Goal: Book appointment/travel/reservation

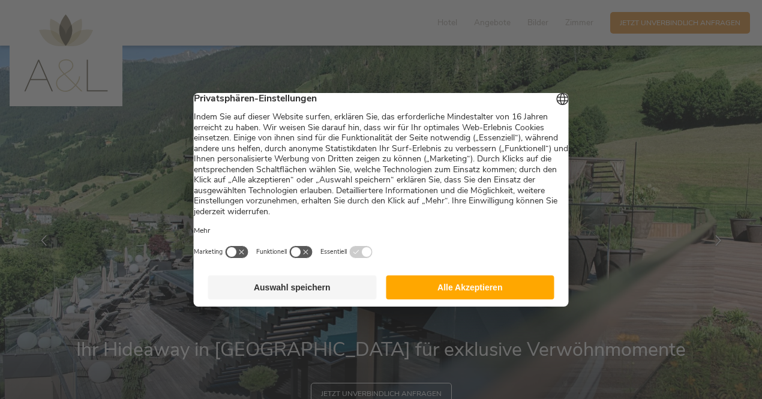
click at [308, 295] on button "Auswahl speichern" at bounding box center [292, 288] width 169 height 24
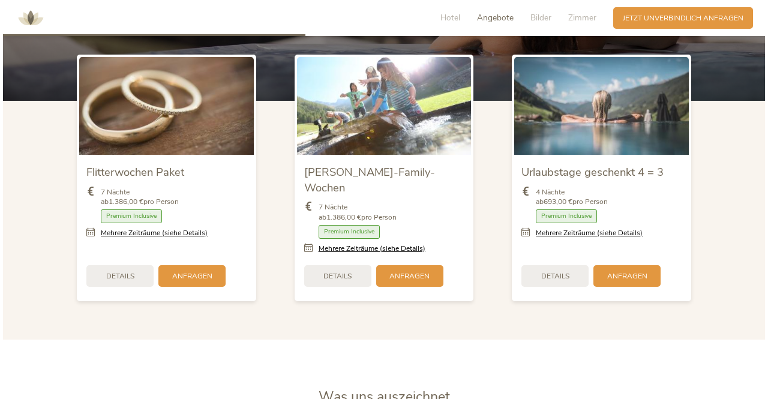
scroll to position [1203, 0]
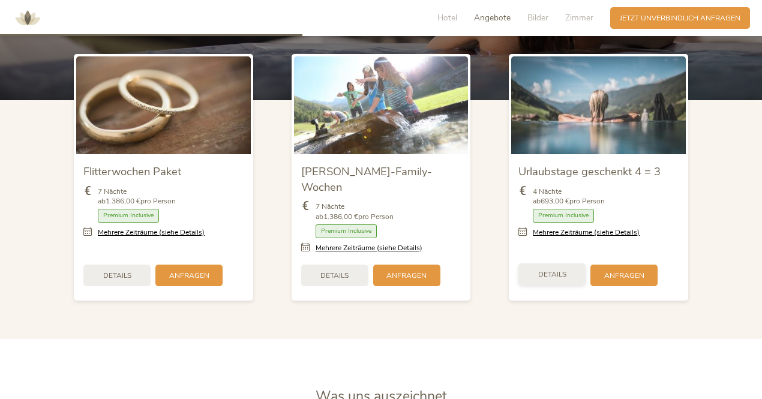
click at [554, 270] on span "Details" at bounding box center [553, 275] width 28 height 10
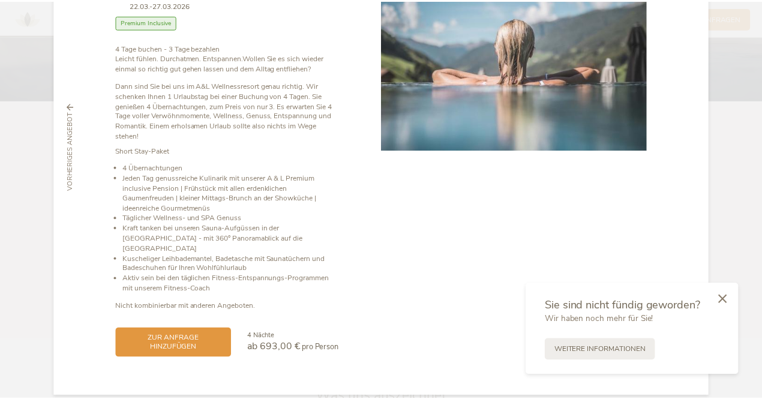
scroll to position [118, 0]
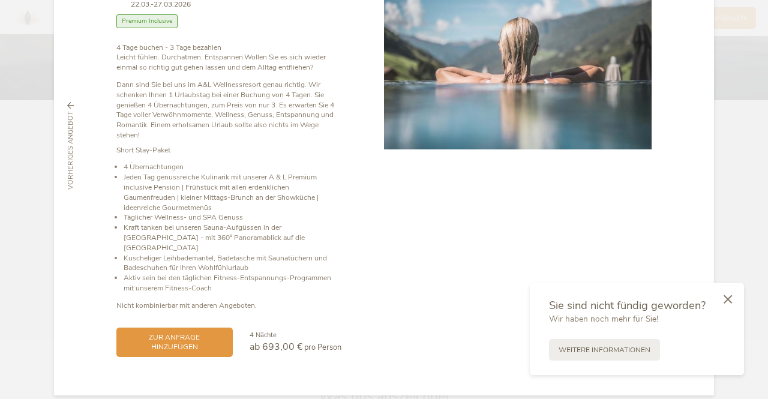
click at [726, 116] on div "Schließen Flitterwochen Paket 24.08.-04.12.2025 Halbpension Als" at bounding box center [384, 199] width 768 height 399
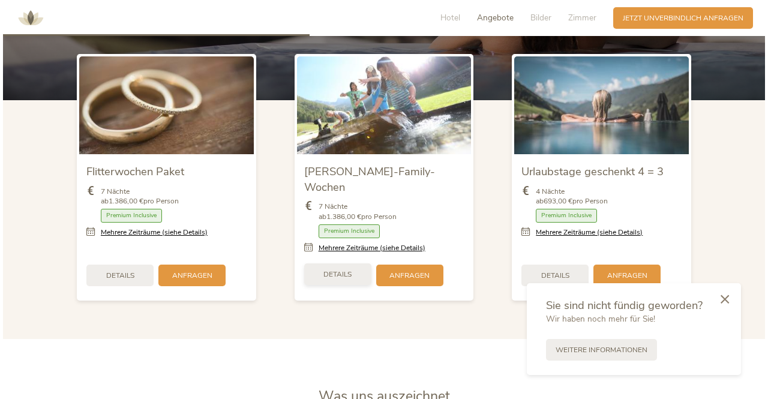
scroll to position [1229, 0]
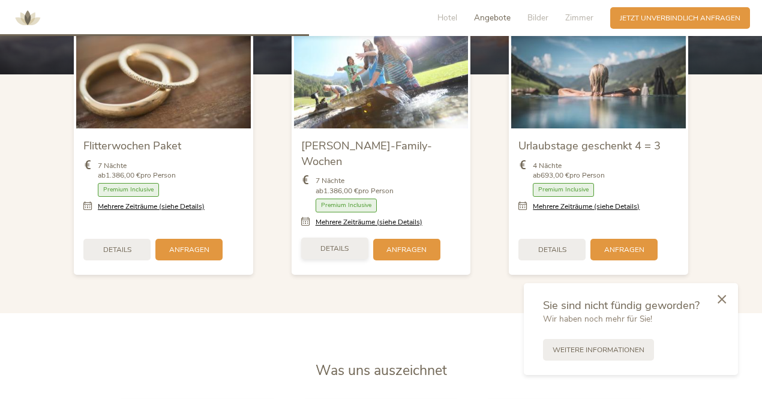
click at [327, 238] on div "Details" at bounding box center [334, 249] width 67 height 22
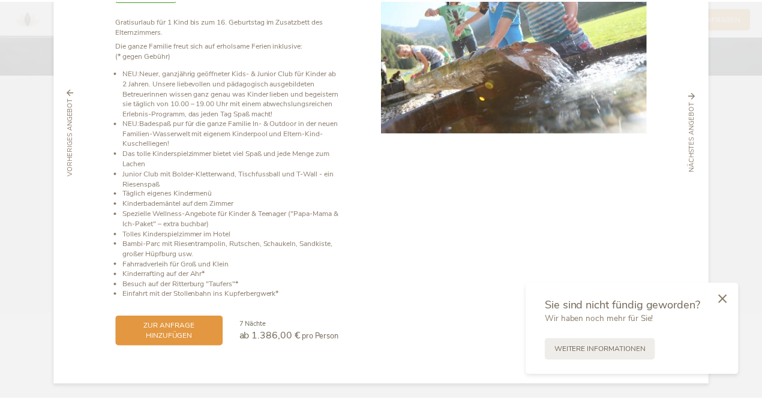
scroll to position [0, 0]
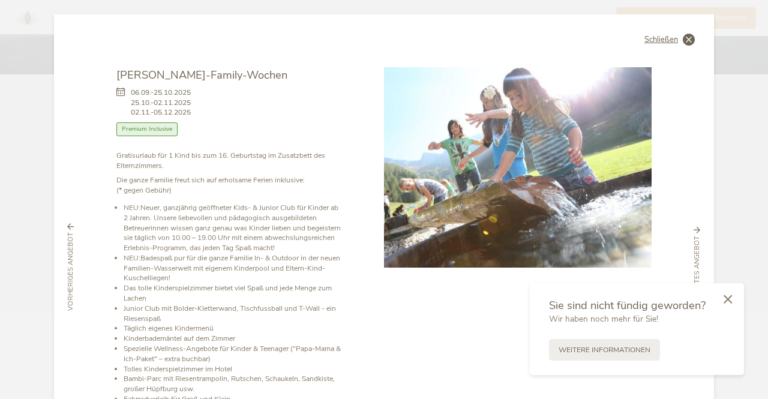
click at [683, 43] on icon at bounding box center [689, 40] width 12 height 12
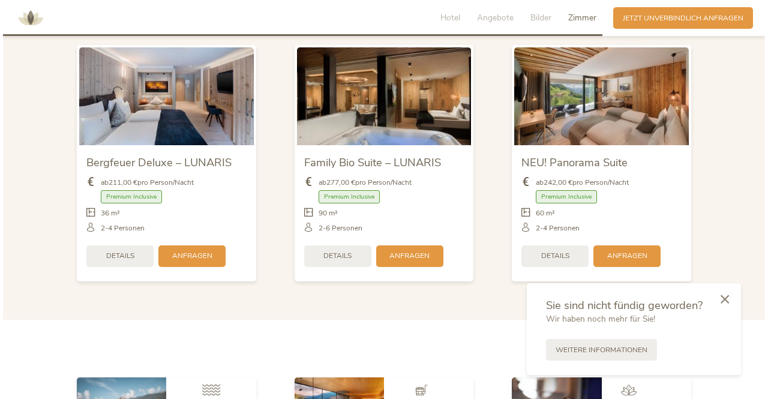
scroll to position [2406, 0]
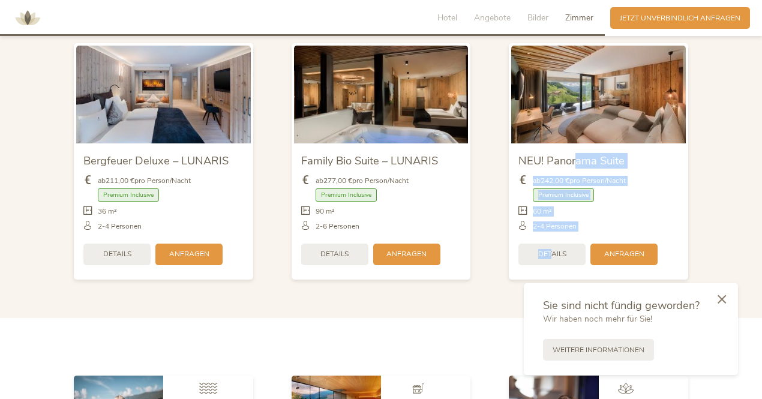
drag, startPoint x: 574, startPoint y: 133, endPoint x: 552, endPoint y: 225, distance: 95.1
click at [552, 225] on div "NEU! Panorama Suite ab 242,00 € pro Person/Nacht Premium Inclusive Details" at bounding box center [599, 210] width 175 height 134
click at [552, 239] on div "Details Anfragen" at bounding box center [599, 254] width 160 height 31
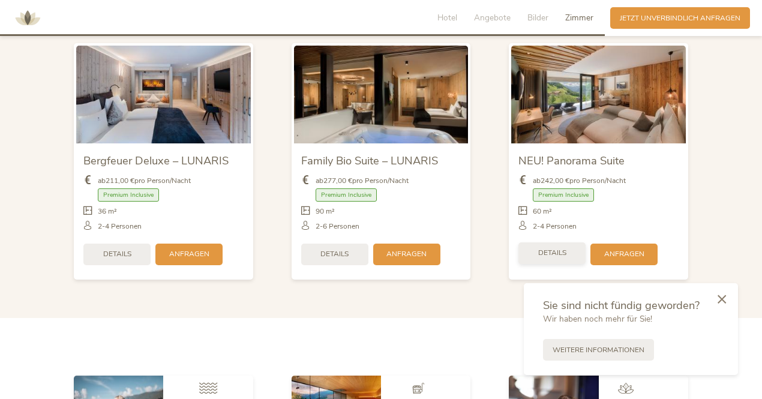
click at [555, 243] on div "Details" at bounding box center [552, 254] width 67 height 22
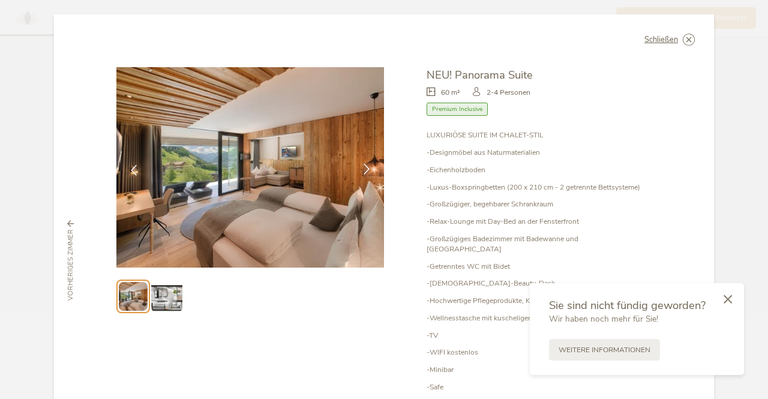
click at [364, 175] on icon at bounding box center [366, 169] width 11 height 11
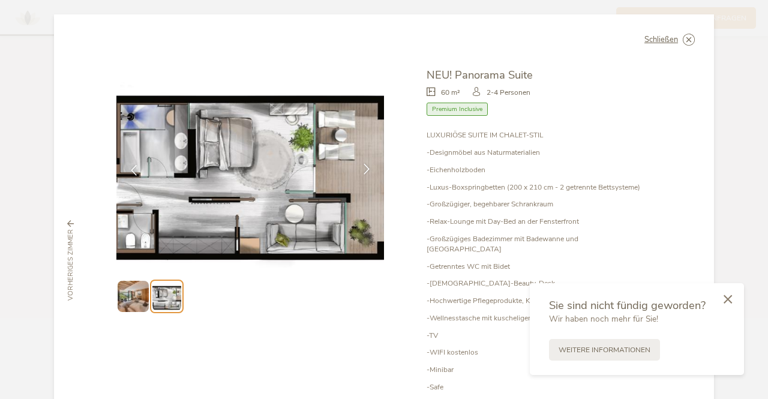
click at [364, 175] on icon at bounding box center [366, 169] width 11 height 11
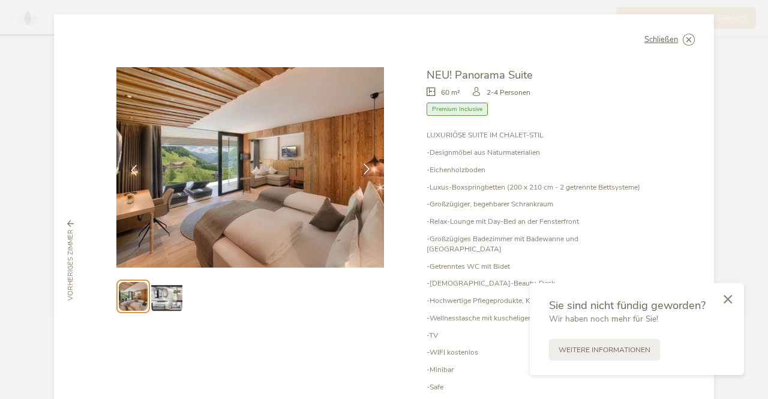
click at [364, 175] on icon at bounding box center [366, 169] width 11 height 11
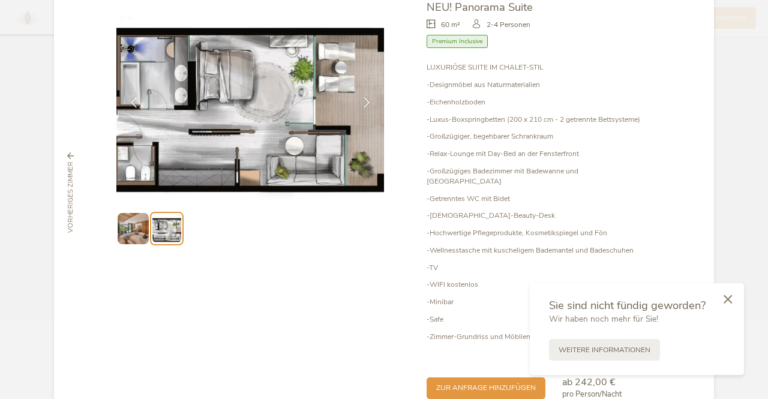
scroll to position [71, 0]
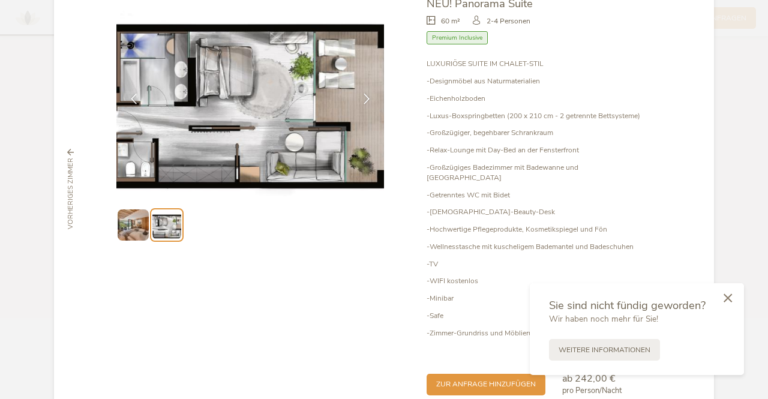
click at [733, 295] on div at bounding box center [728, 299] width 32 height 34
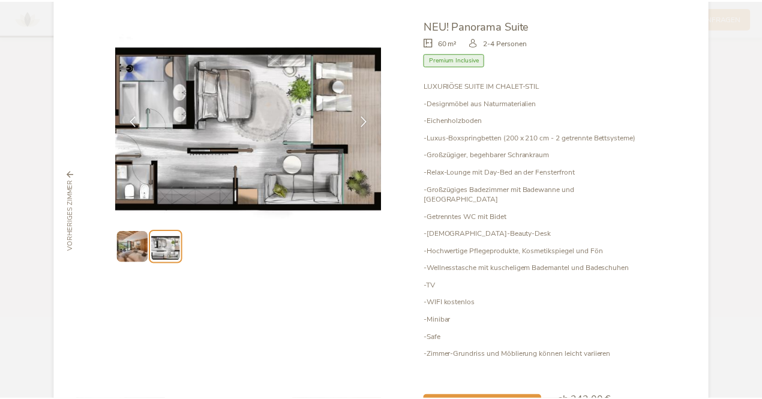
scroll to position [0, 0]
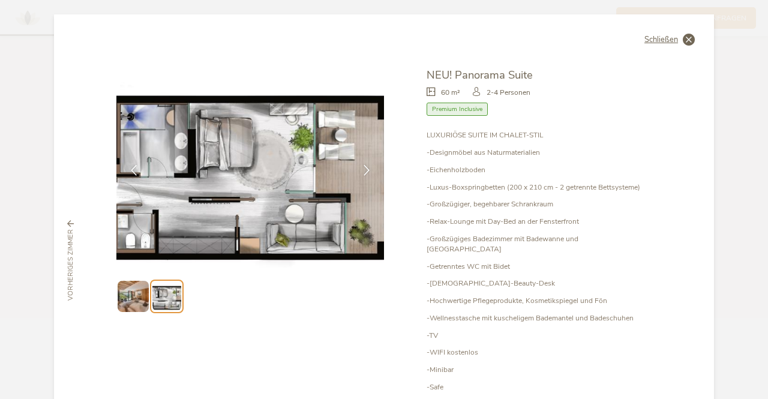
click at [686, 38] on icon at bounding box center [689, 40] width 12 height 12
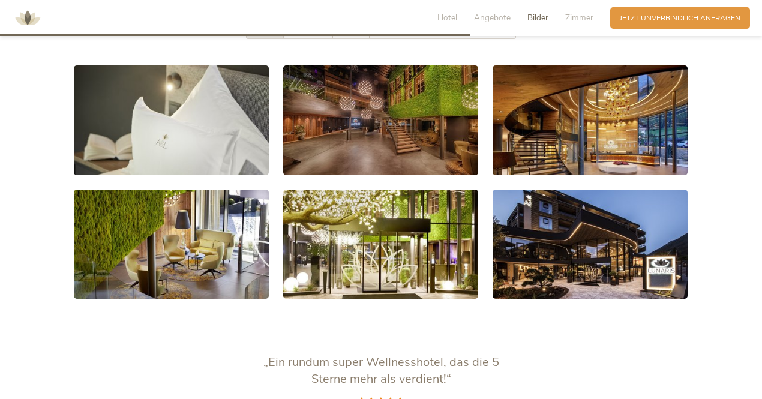
scroll to position [1867, 0]
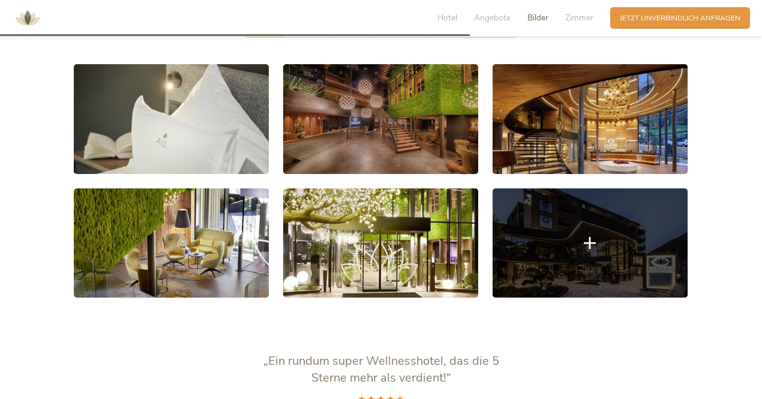
click at [575, 234] on link at bounding box center [590, 244] width 195 height 110
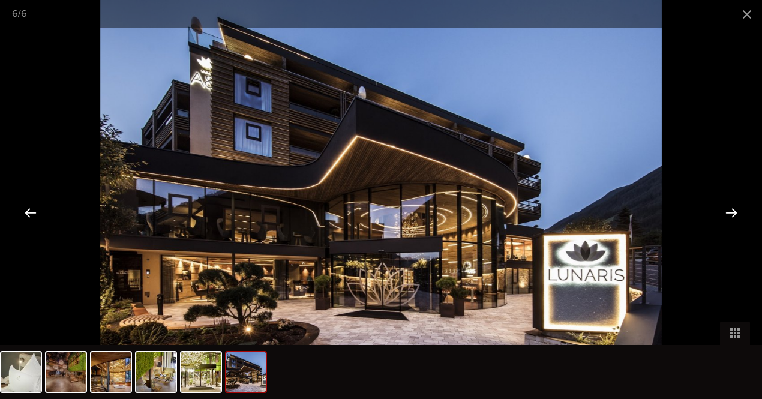
click at [738, 205] on div at bounding box center [731, 212] width 37 height 37
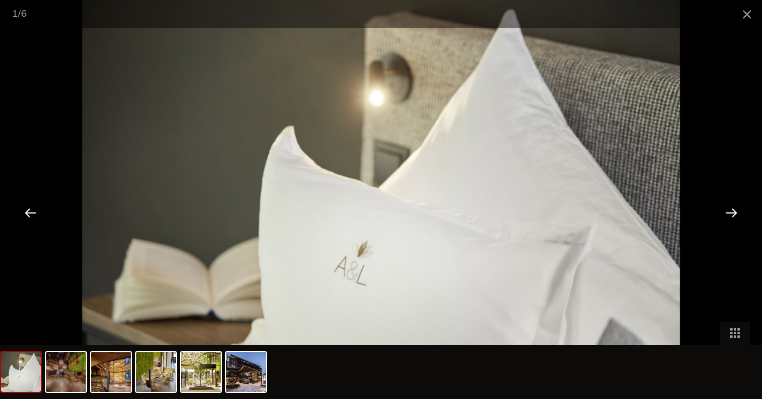
click at [738, 205] on div at bounding box center [731, 212] width 37 height 37
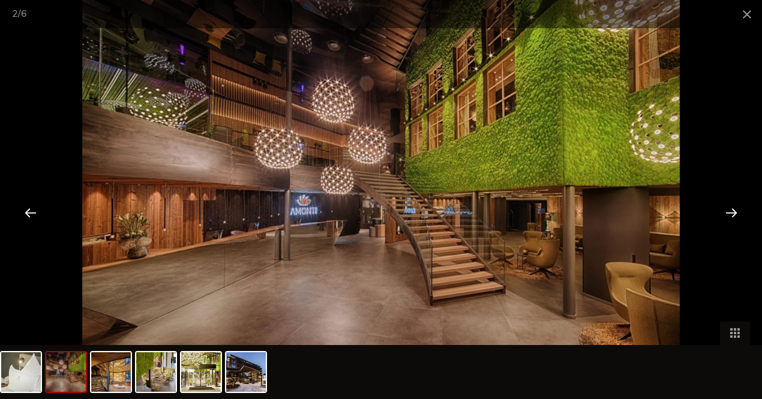
click at [738, 205] on div at bounding box center [731, 212] width 37 height 37
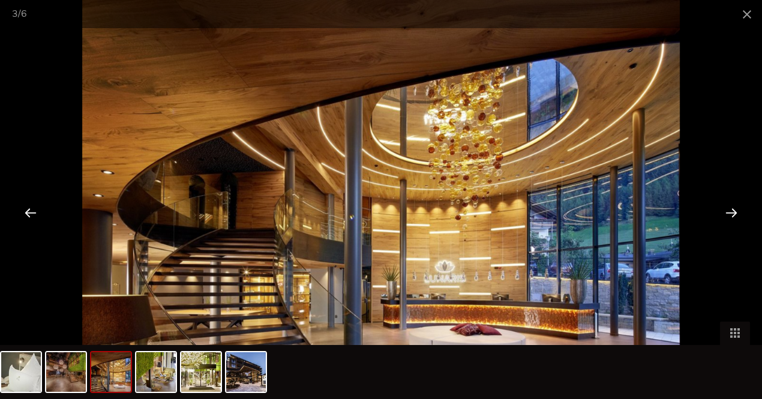
click at [738, 205] on div at bounding box center [731, 212] width 37 height 37
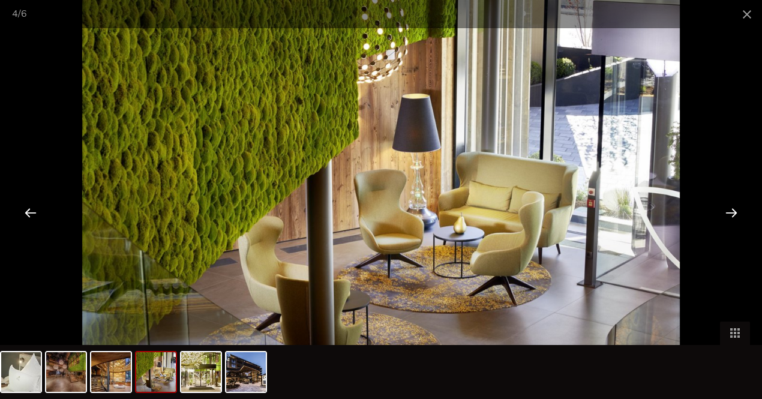
click at [738, 205] on div at bounding box center [731, 212] width 37 height 37
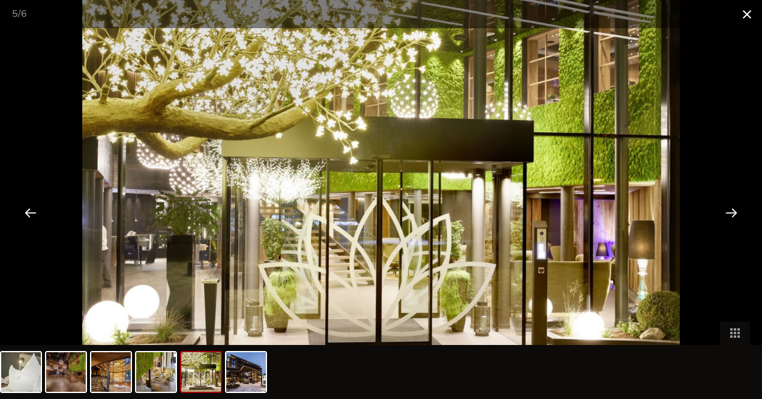
click at [747, 11] on span at bounding box center [747, 14] width 30 height 28
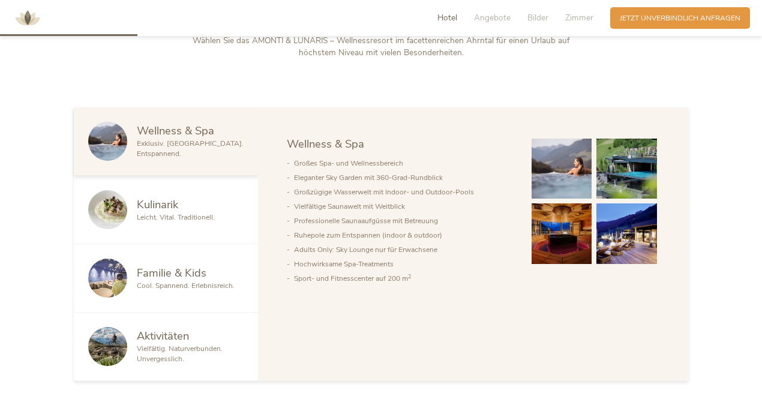
scroll to position [546, 0]
click at [181, 207] on div "Kulinarik" at bounding box center [190, 204] width 107 height 16
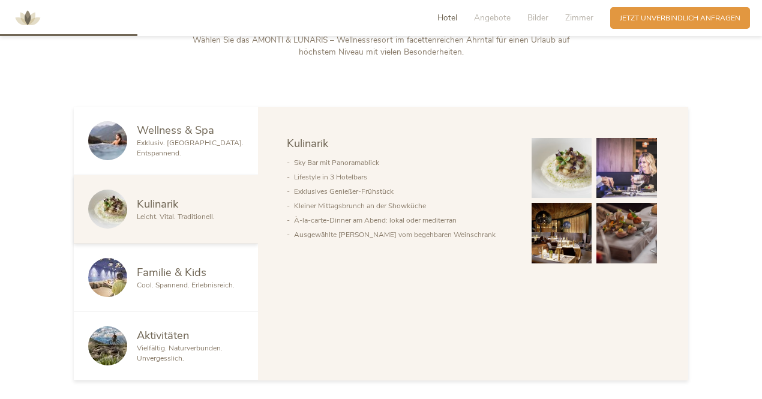
click at [133, 291] on div at bounding box center [112, 277] width 49 height 39
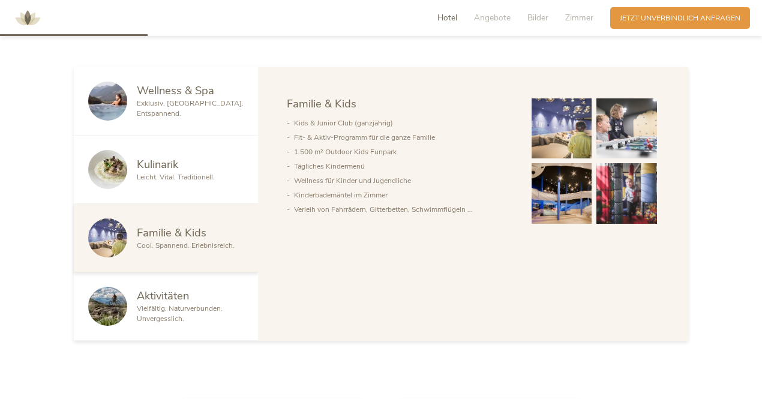
scroll to position [588, 0]
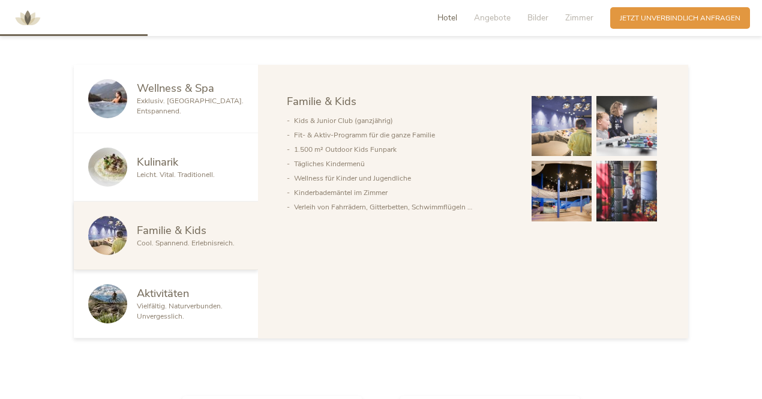
click at [155, 297] on span "Aktivitäten" at bounding box center [163, 293] width 52 height 15
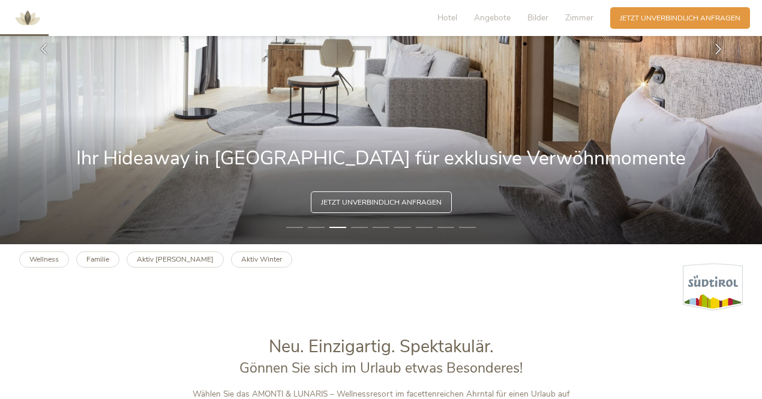
scroll to position [191, 0]
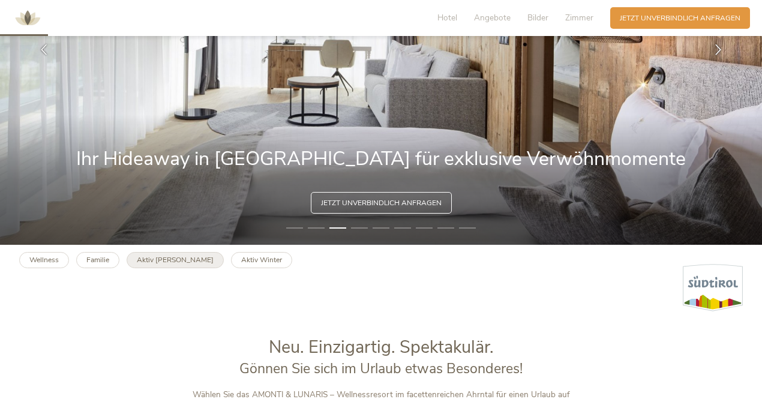
click at [168, 263] on b "Aktiv Sommer" at bounding box center [175, 260] width 77 height 10
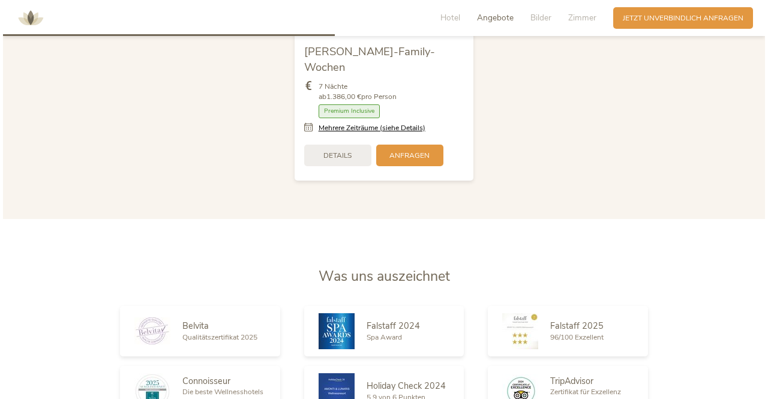
scroll to position [1323, 0]
click at [391, 124] on link "Mehrere Zeiträume (siehe Details)" at bounding box center [369, 129] width 107 height 10
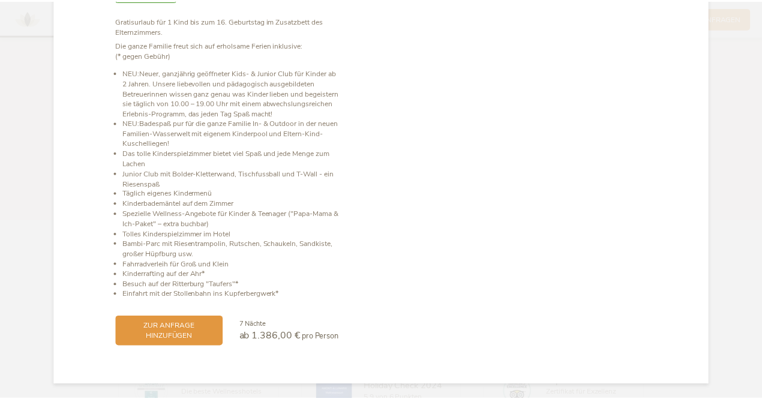
scroll to position [0, 0]
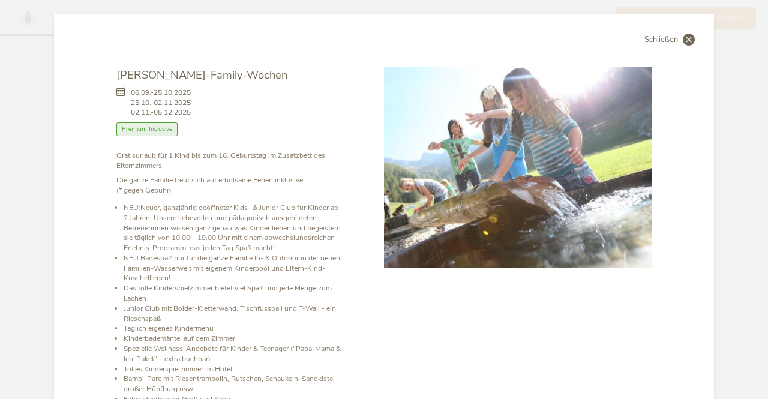
click at [683, 43] on icon at bounding box center [689, 40] width 12 height 12
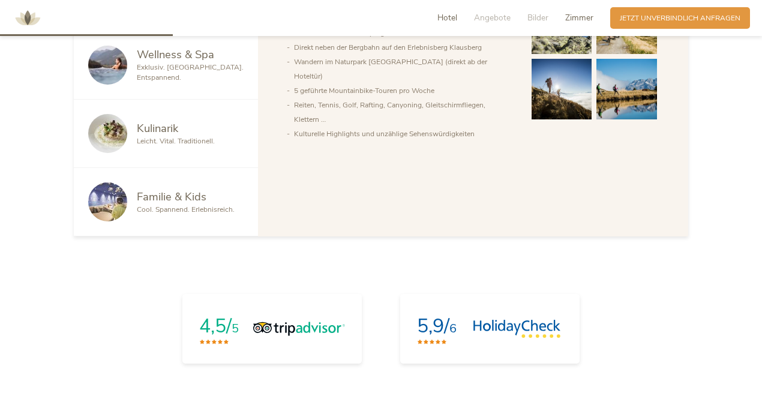
click at [579, 22] on span "Zimmer" at bounding box center [580, 17] width 28 height 11
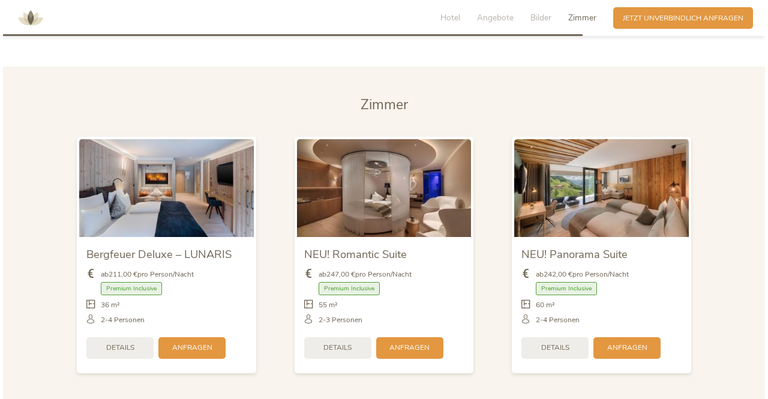
scroll to position [2314, 0]
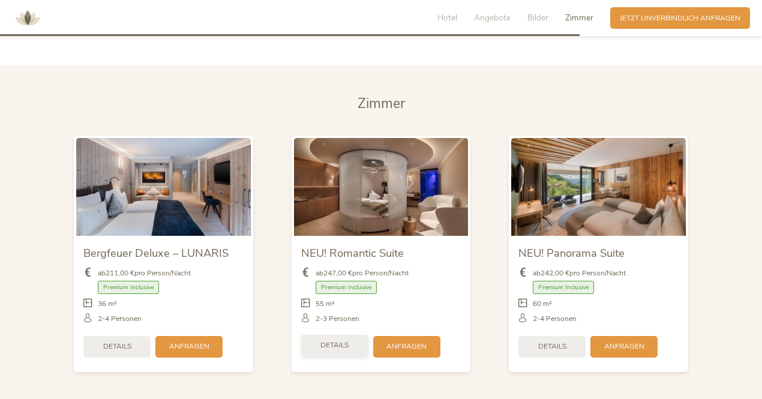
click at [330, 340] on span "Details" at bounding box center [335, 345] width 28 height 10
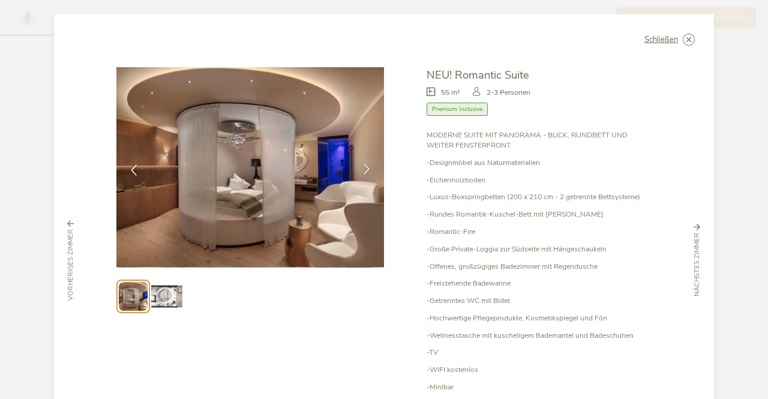
click at [364, 166] on icon at bounding box center [366, 169] width 11 height 11
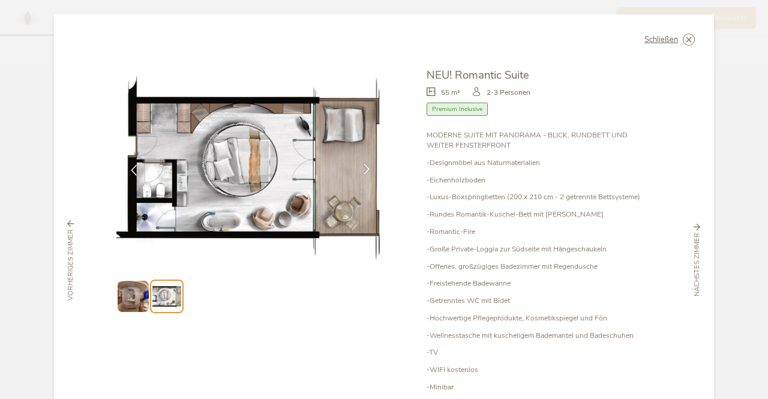
click at [364, 166] on icon at bounding box center [366, 169] width 11 height 11
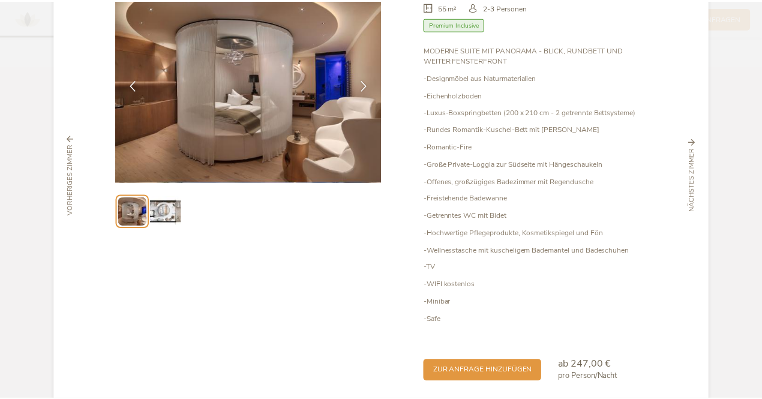
scroll to position [0, 0]
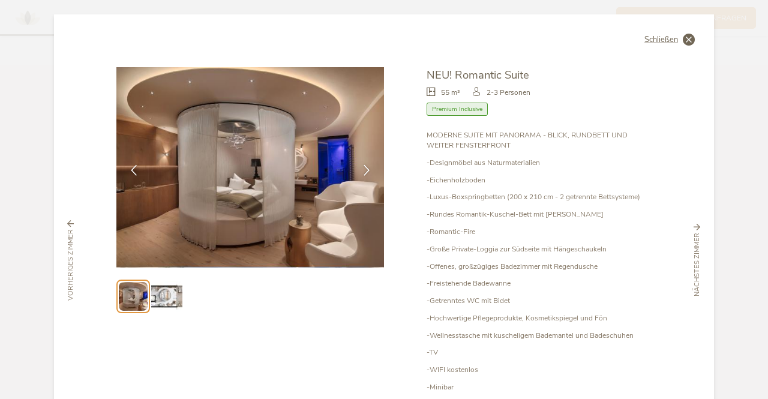
click at [688, 37] on icon at bounding box center [689, 40] width 12 height 12
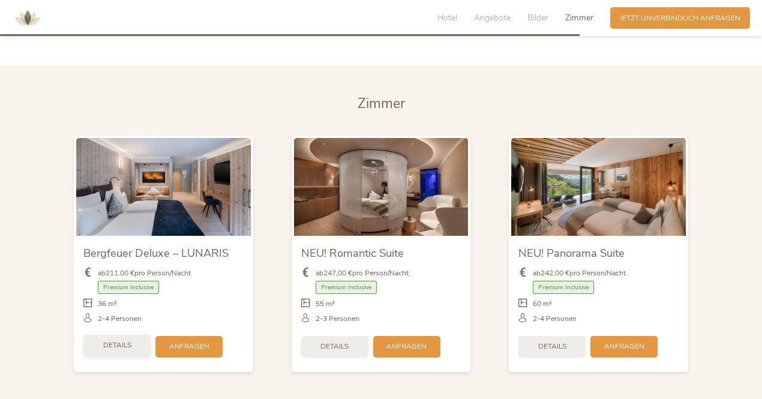
click at [104, 340] on span "Details" at bounding box center [117, 345] width 28 height 10
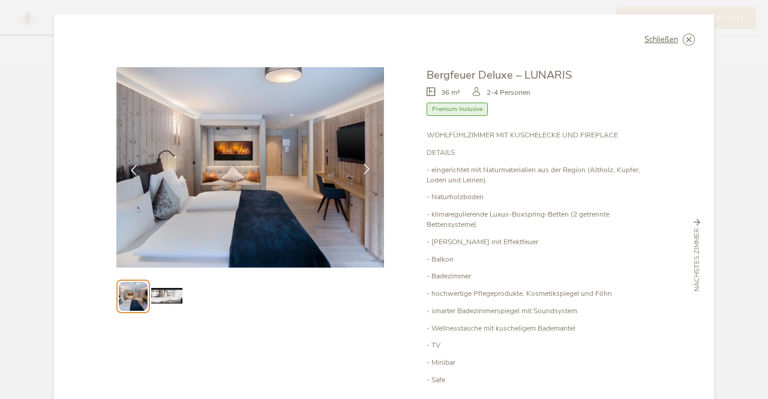
click at [366, 180] on div at bounding box center [367, 170] width 30 height 30
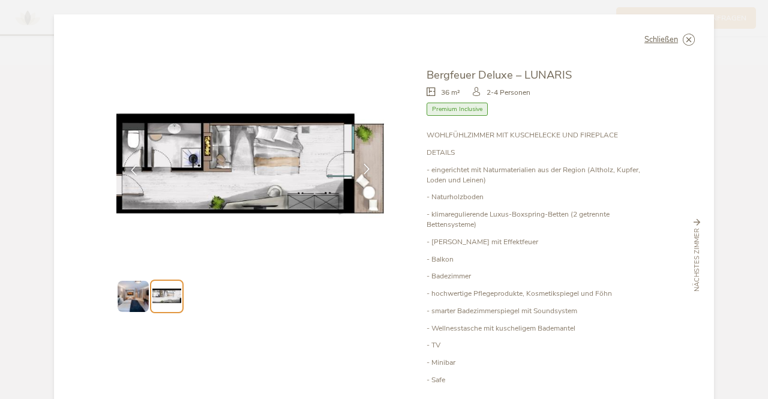
click at [366, 180] on div at bounding box center [367, 170] width 30 height 30
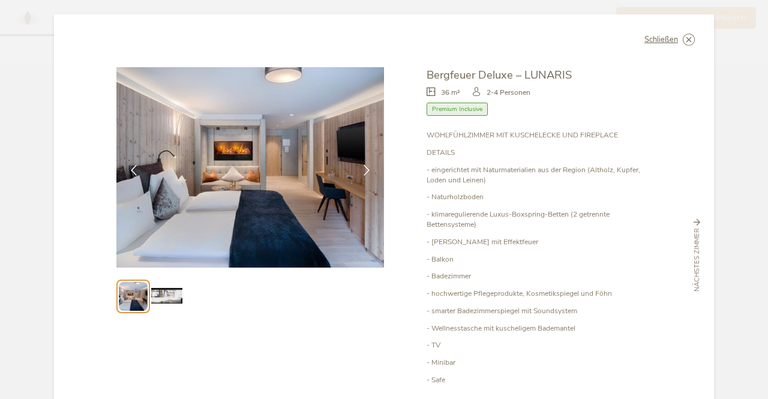
click at [683, 29] on div "Schließen Bergfeuer Deluxe – LUNARIS 36 m² Premium Inclusive" at bounding box center [384, 255] width 660 height 483
click at [688, 41] on icon at bounding box center [689, 40] width 12 height 12
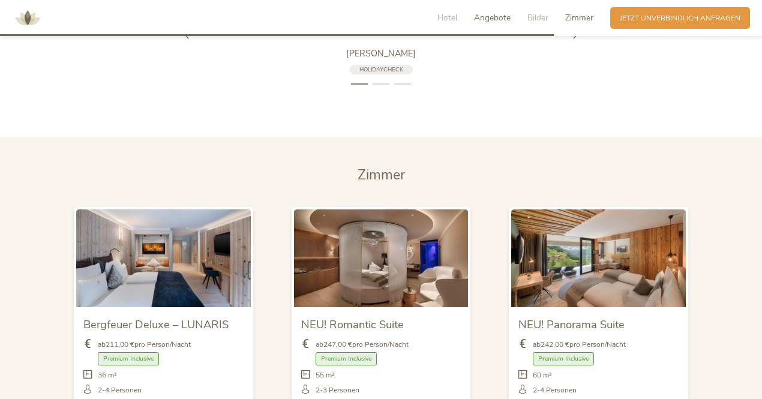
scroll to position [2314, 0]
